Goal: Transaction & Acquisition: Purchase product/service

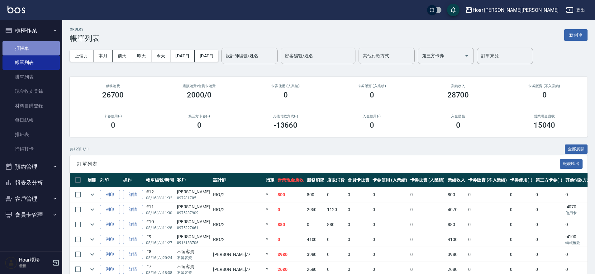
click at [26, 45] on link "打帳單" at bounding box center [30, 48] width 57 height 14
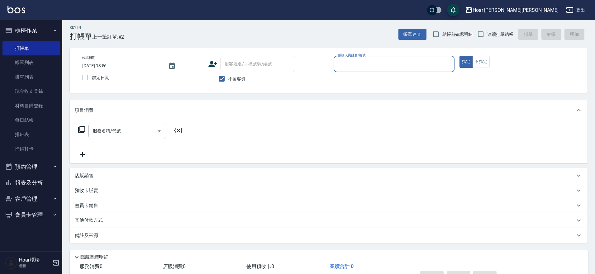
click at [36, 203] on button "客戶管理" at bounding box center [30, 199] width 57 height 16
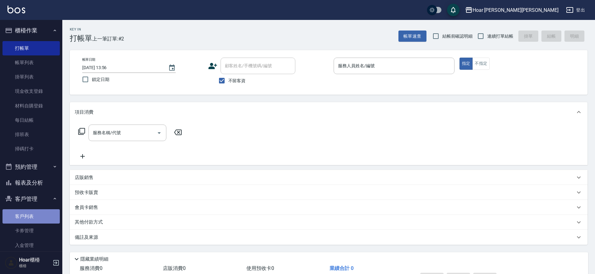
scroll to position [1, 0]
click at [33, 212] on link "客戶列表" at bounding box center [30, 216] width 57 height 14
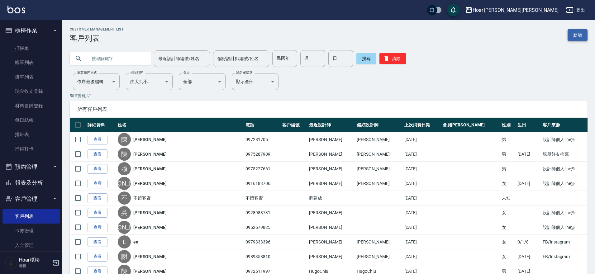
click at [576, 34] on link "新增" at bounding box center [577, 35] width 20 height 12
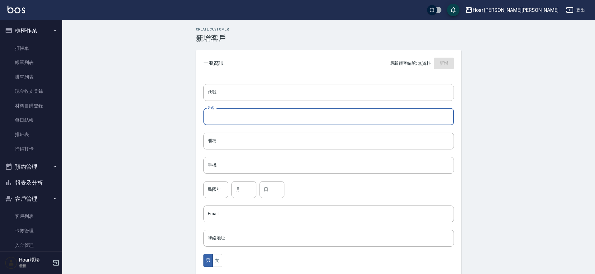
click at [269, 117] on input "姓名" at bounding box center [328, 116] width 250 height 17
type input "5"
type input "[PERSON_NAME]"
click at [215, 189] on input "民國年" at bounding box center [215, 189] width 25 height 17
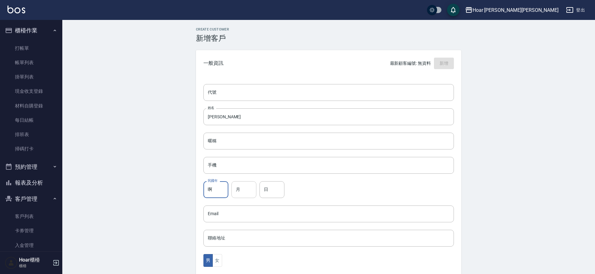
type input "啊"
click at [232, 191] on input "月" at bounding box center [243, 189] width 25 height 17
click at [213, 191] on input "啊" at bounding box center [215, 189] width 25 height 17
type input "87"
click at [241, 192] on input "月" at bounding box center [243, 189] width 25 height 17
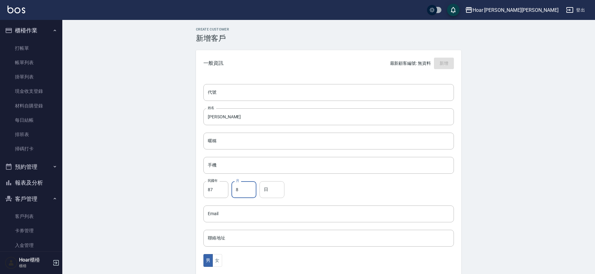
type input "8"
click at [278, 188] on input "日" at bounding box center [271, 189] width 25 height 17
type input "21"
click at [249, 165] on input "手機" at bounding box center [328, 165] width 250 height 17
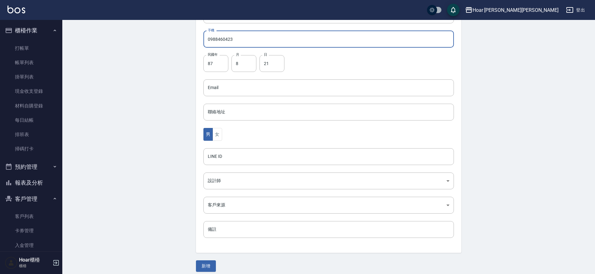
scroll to position [131, 0]
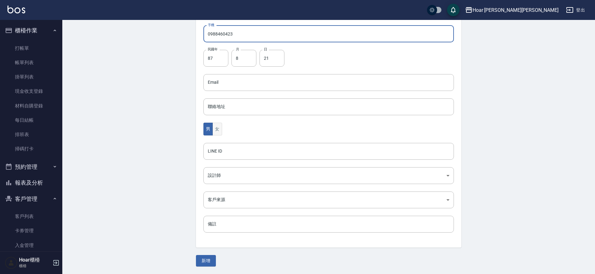
type input "0988460423"
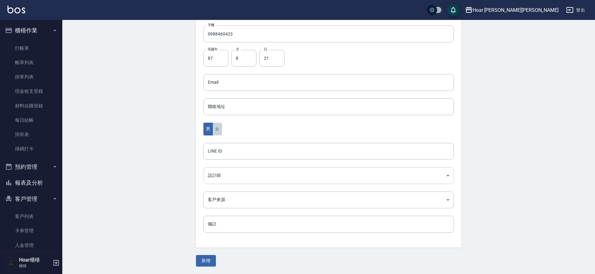
drag, startPoint x: 217, startPoint y: 129, endPoint x: 241, endPoint y: 180, distance: 56.4
click at [218, 129] on button "女" at bounding box center [216, 129] width 9 height 13
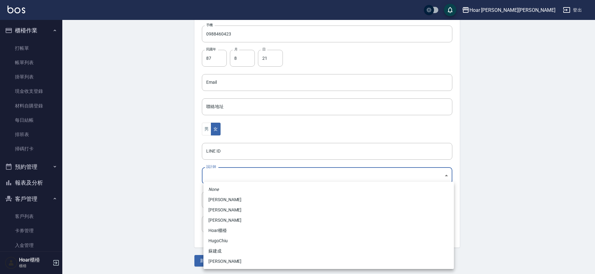
click at [233, 179] on body "Hoar [PERSON_NAME][PERSON_NAME] 登出 櫃檯作業 打帳單 帳單列表 掛單列表 現金收支登錄 材料自購登錄 每日結帳 排班表 掃碼…" at bounding box center [297, 71] width 595 height 405
drag, startPoint x: 221, startPoint y: 262, endPoint x: 217, endPoint y: 254, distance: 8.8
click at [221, 262] on li "[PERSON_NAME]" at bounding box center [328, 261] width 250 height 10
type input "ca54d0d9-00fe-490f-ba6a-72a5339bf885"
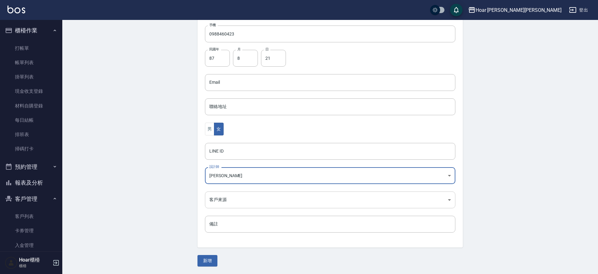
click at [223, 201] on body "Hoar [PERSON_NAME][PERSON_NAME] 登出 櫃檯作業 打帳單 帳單列表 掛單列表 現金收支登錄 材料自購登錄 每日結帳 排班表 掃碼…" at bounding box center [299, 71] width 598 height 405
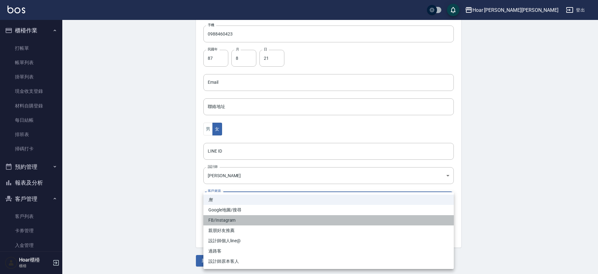
click at [233, 223] on li "FB/Instagram" at bounding box center [328, 220] width 250 height 10
type input "FB/Instagram"
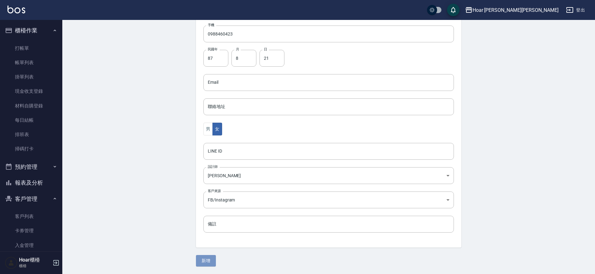
drag, startPoint x: 207, startPoint y: 262, endPoint x: 97, endPoint y: 166, distance: 146.6
click at [207, 262] on button "新增" at bounding box center [206, 261] width 20 height 12
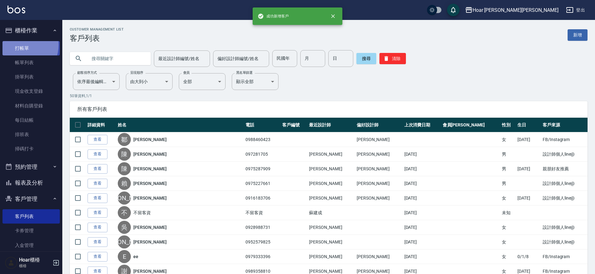
click at [21, 45] on link "打帳單" at bounding box center [30, 48] width 57 height 14
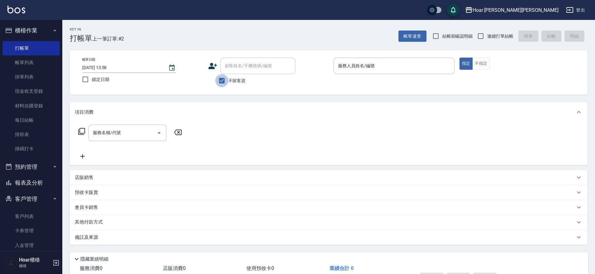
click at [226, 79] on input "不留客資" at bounding box center [221, 80] width 13 height 13
checkbox input "false"
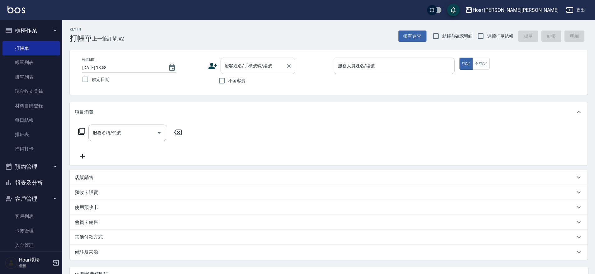
click at [258, 64] on input "顧客姓名/手機號碼/編號" at bounding box center [253, 65] width 60 height 11
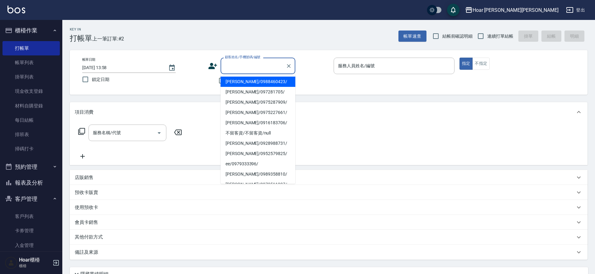
click at [254, 78] on li "[PERSON_NAME]/0988460423/" at bounding box center [257, 82] width 75 height 10
type input "[PERSON_NAME]/0988460423/"
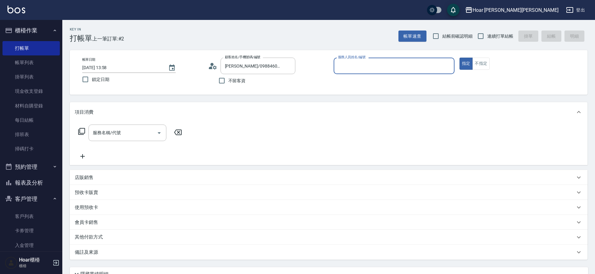
type input "Shami-3"
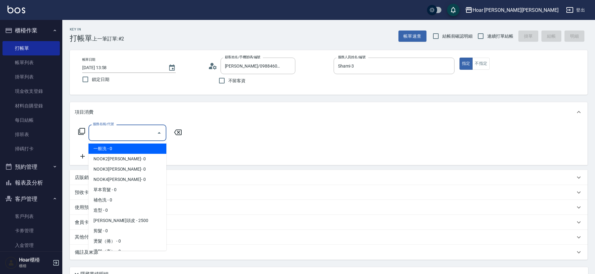
click at [134, 134] on input "服務名稱/代號" at bounding box center [122, 132] width 63 height 11
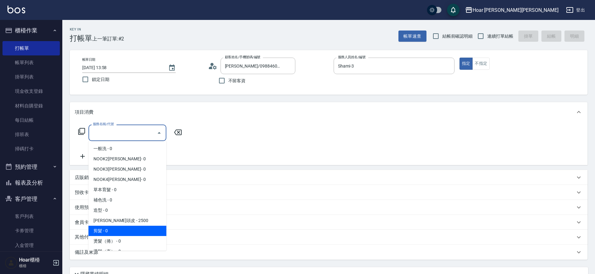
click at [102, 231] on span "剪髮 - 0" at bounding box center [127, 231] width 78 height 10
type input "剪髮(201)"
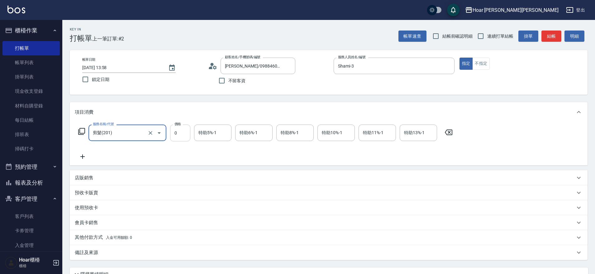
click at [176, 135] on input "0" at bounding box center [180, 133] width 20 height 17
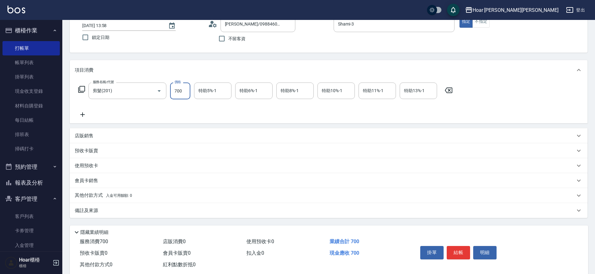
scroll to position [56, 0]
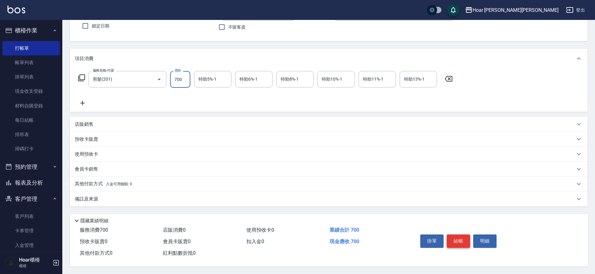
type input "700"
click at [465, 240] on button "結帳" at bounding box center [458, 240] width 23 height 13
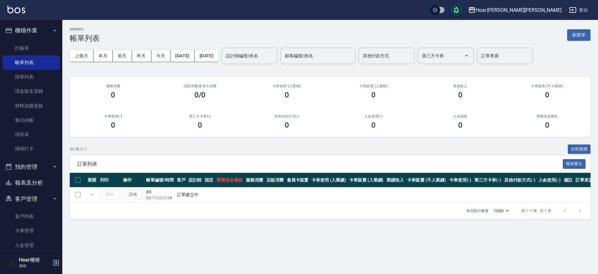
click at [234, 30] on div "ORDERS 帳單列表 新開單" at bounding box center [330, 34] width 521 height 15
